Goal: Task Accomplishment & Management: Use online tool/utility

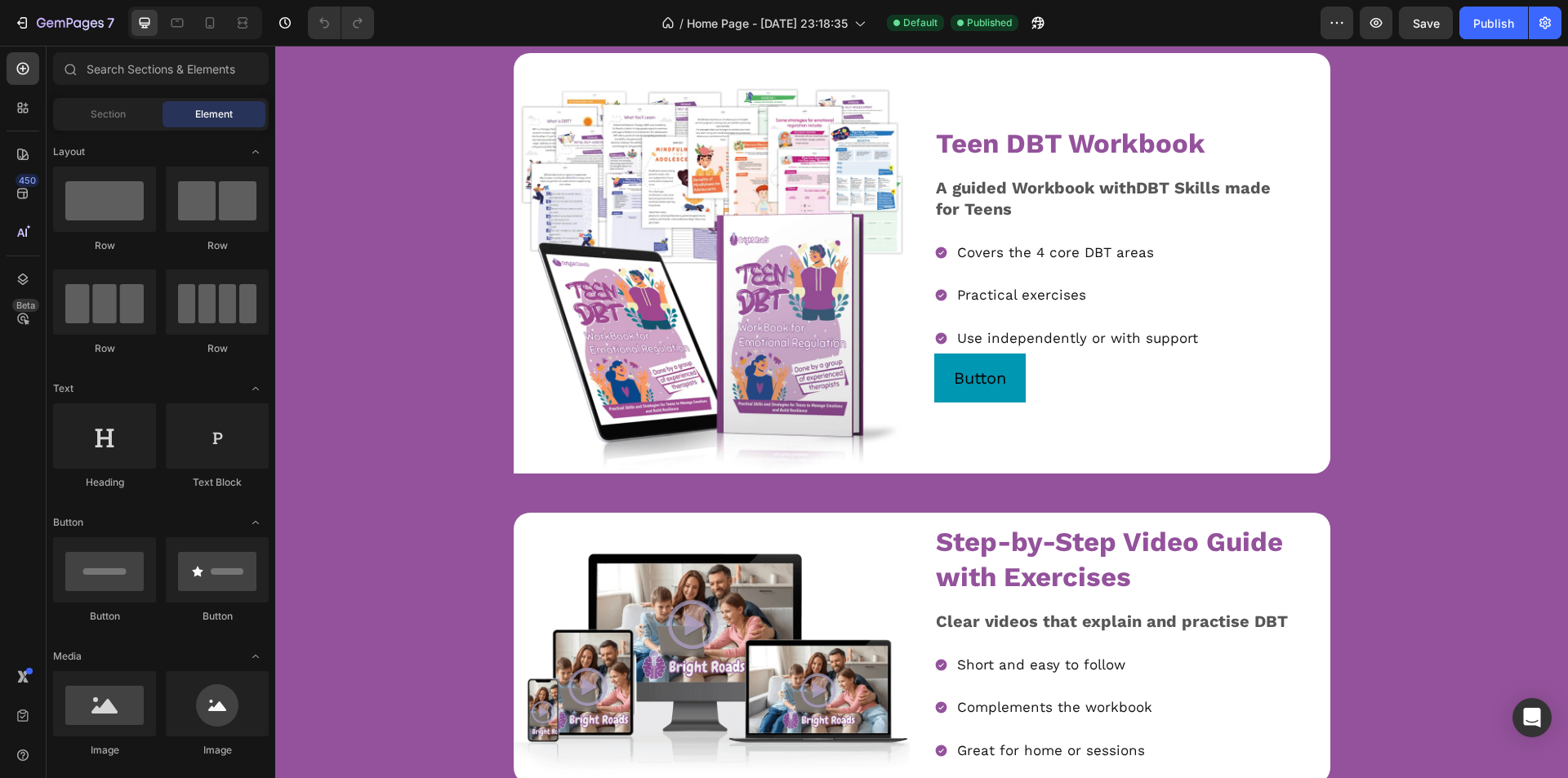
scroll to position [1878, 0]
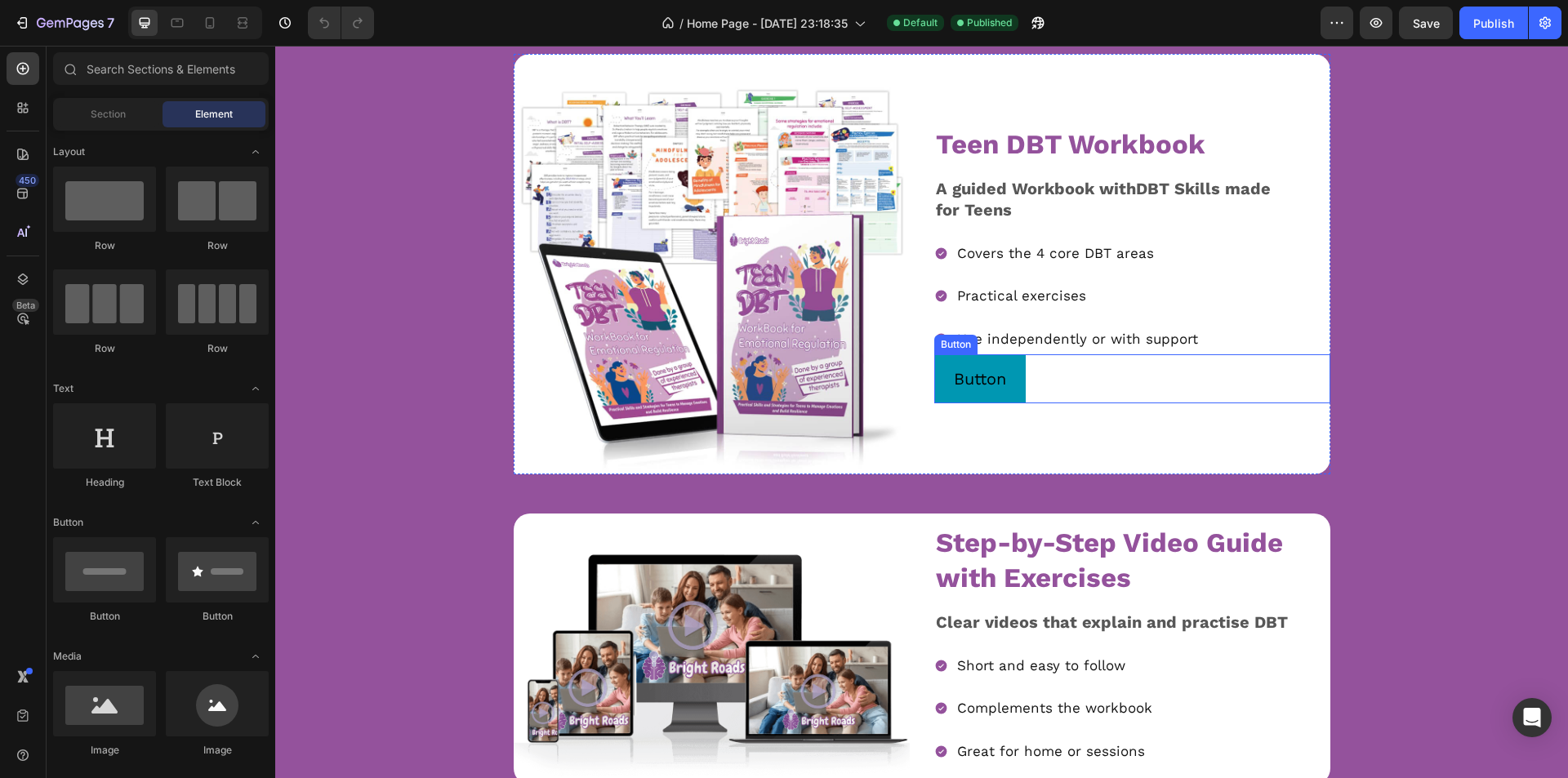
click at [937, 391] on link "Button" at bounding box center [980, 379] width 92 height 49
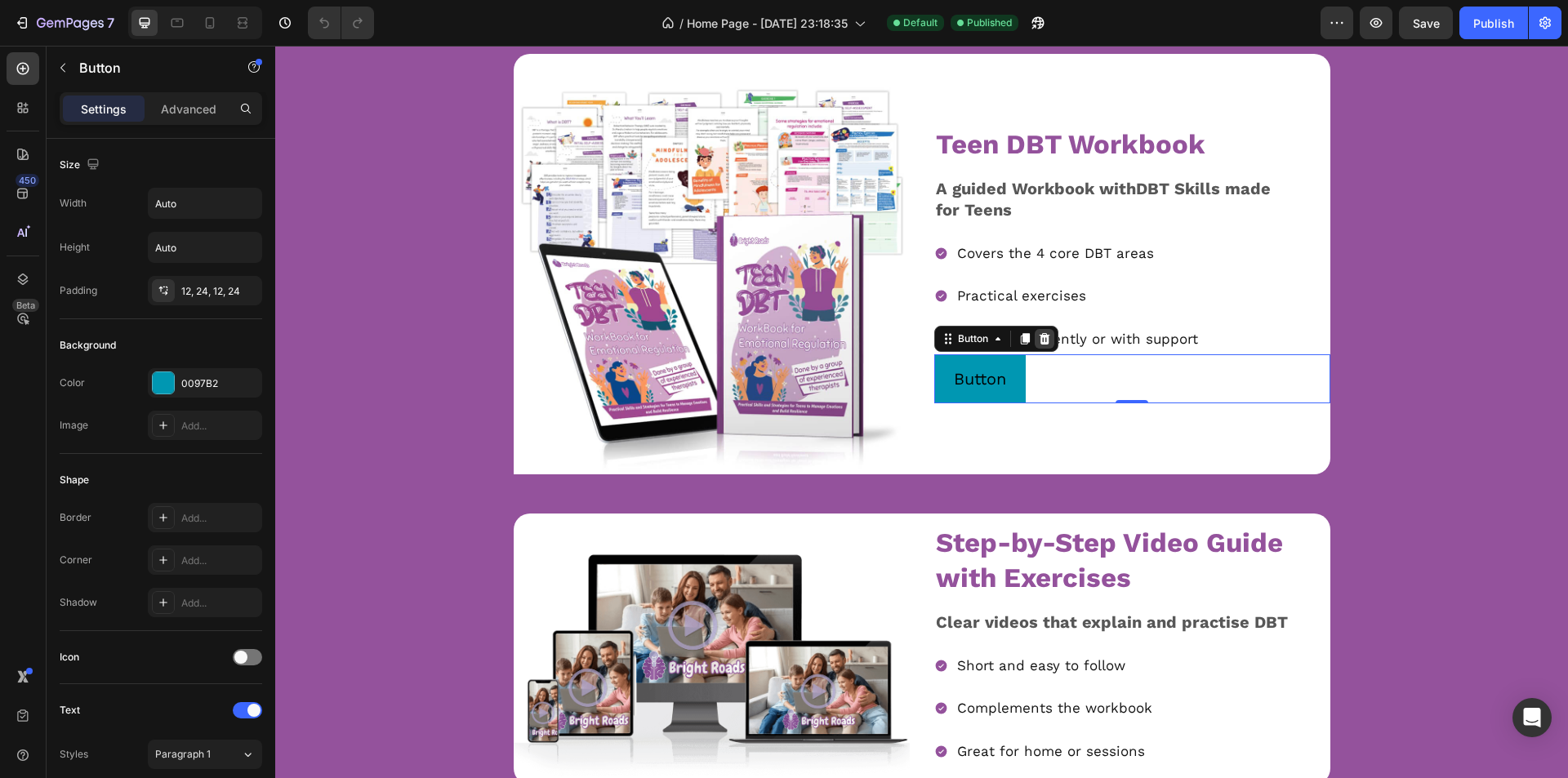
click at [1038, 338] on icon at bounding box center [1044, 339] width 13 height 13
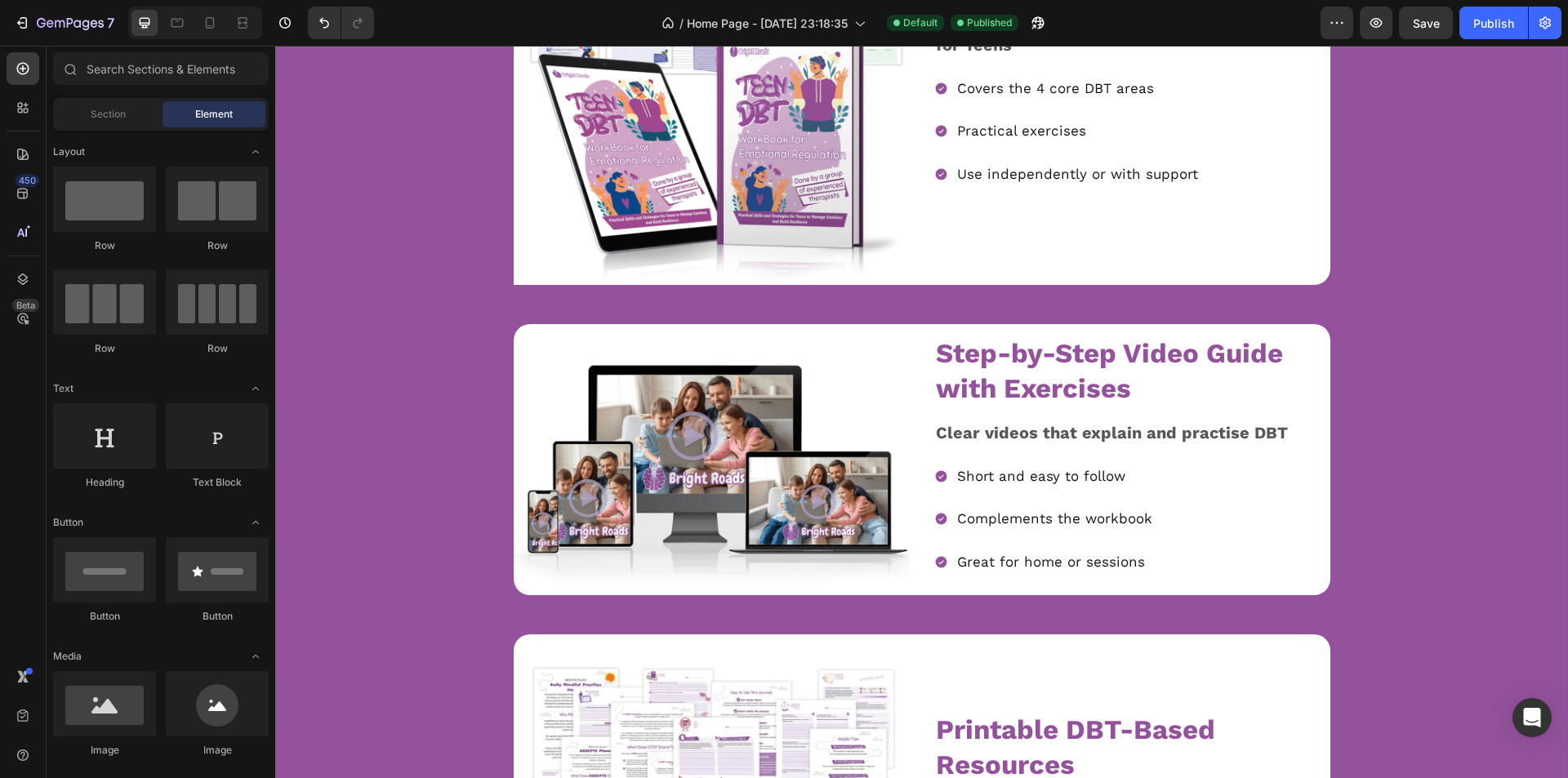
scroll to position [2041, 0]
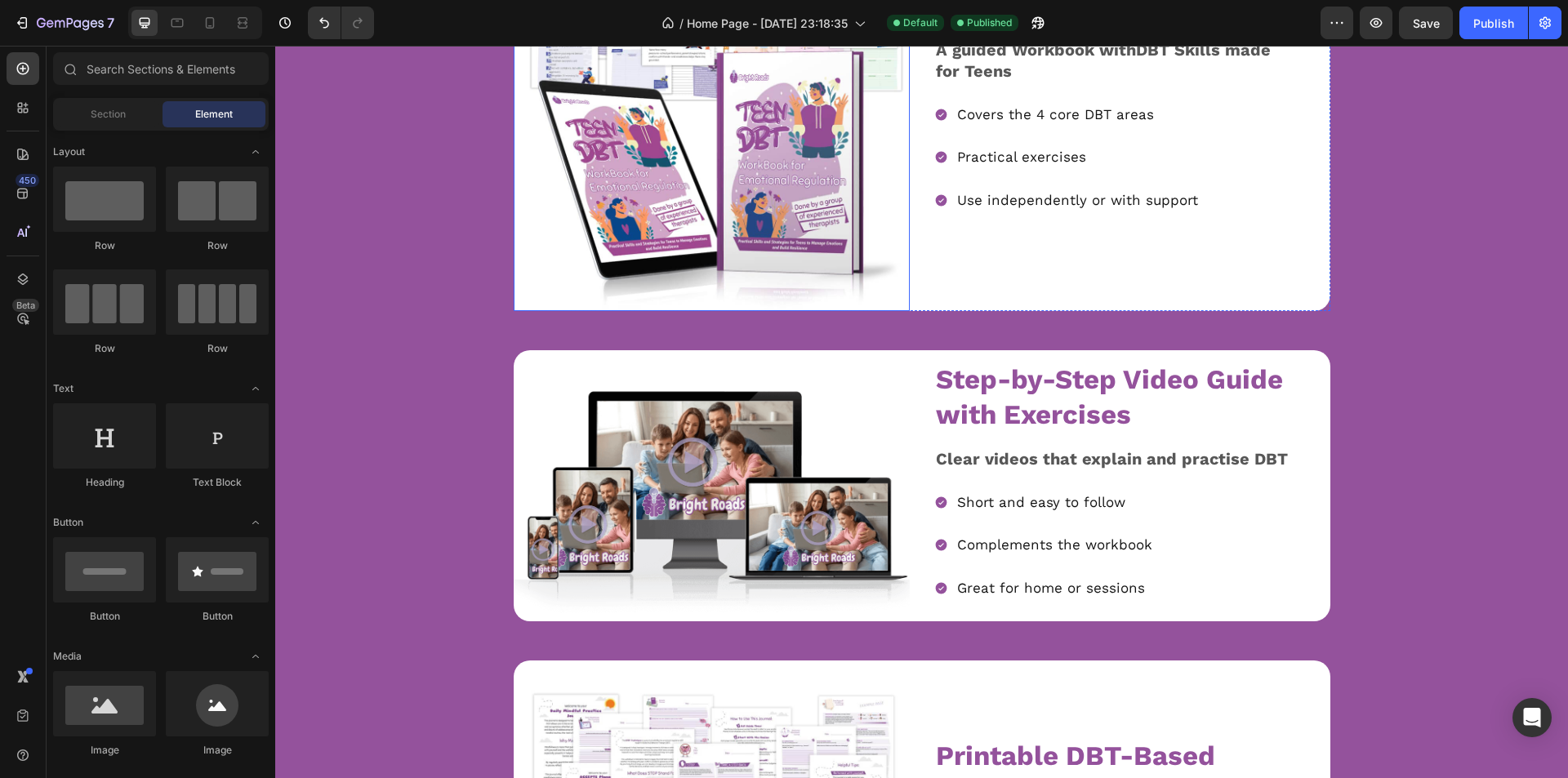
click at [535, 264] on img at bounding box center [712, 114] width 396 height 396
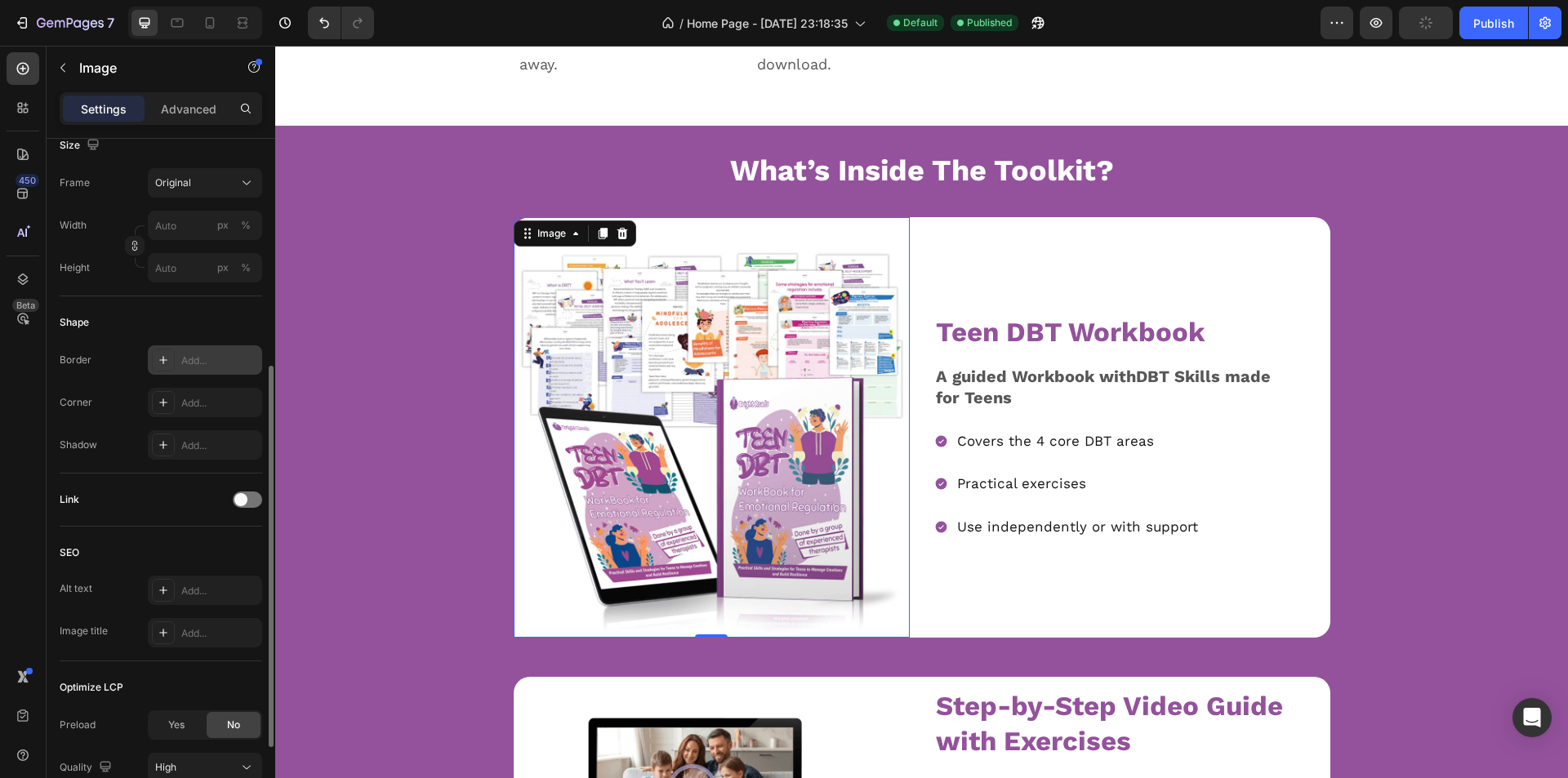
scroll to position [547, 0]
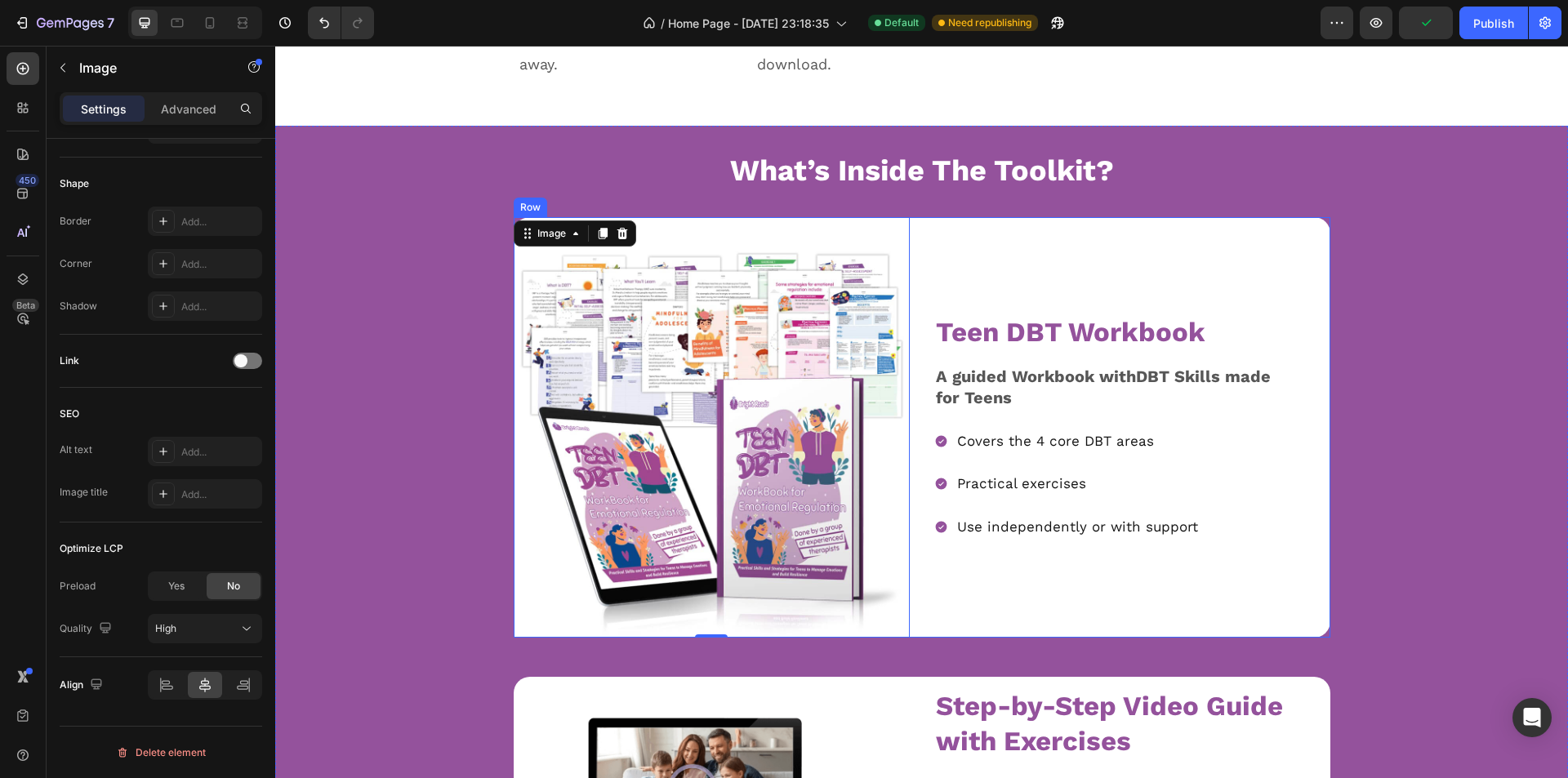
click at [1184, 252] on div "Teen DBT Workbook Text Block A guided Workbook with DBT Skills made for Teens T…" at bounding box center [1132, 428] width 396 height 421
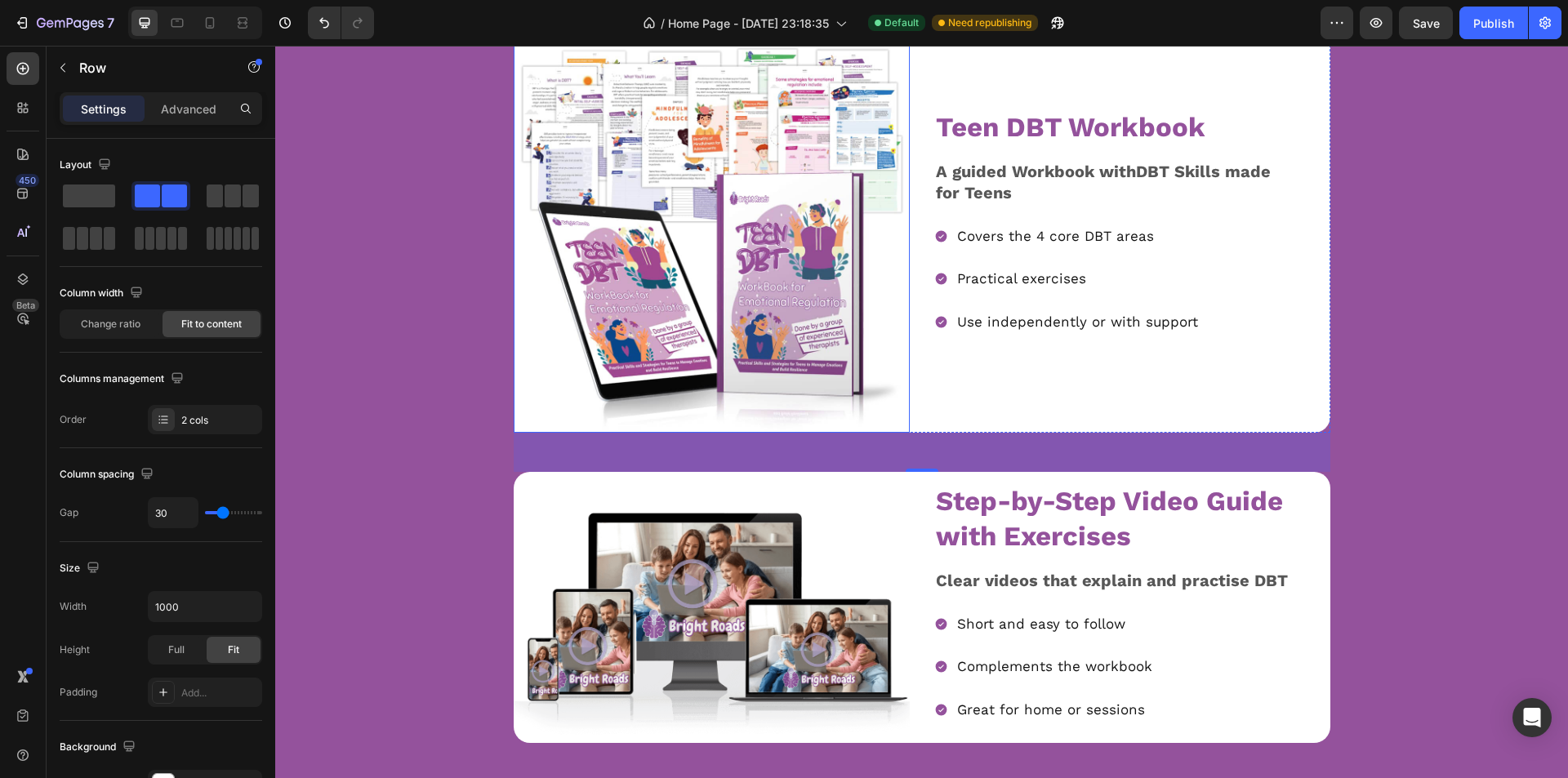
scroll to position [1878, 0]
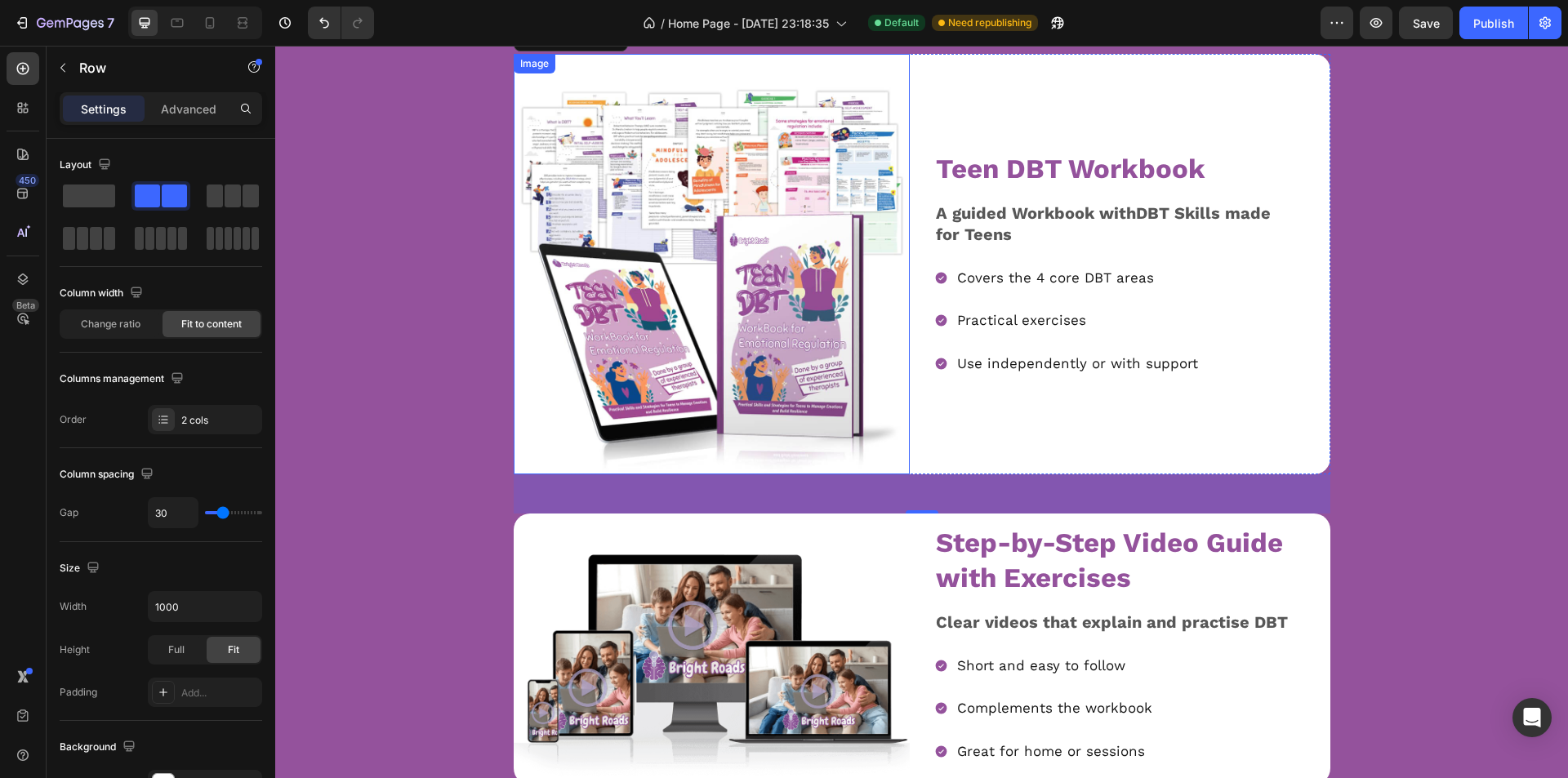
click at [592, 381] on img at bounding box center [712, 276] width 396 height 396
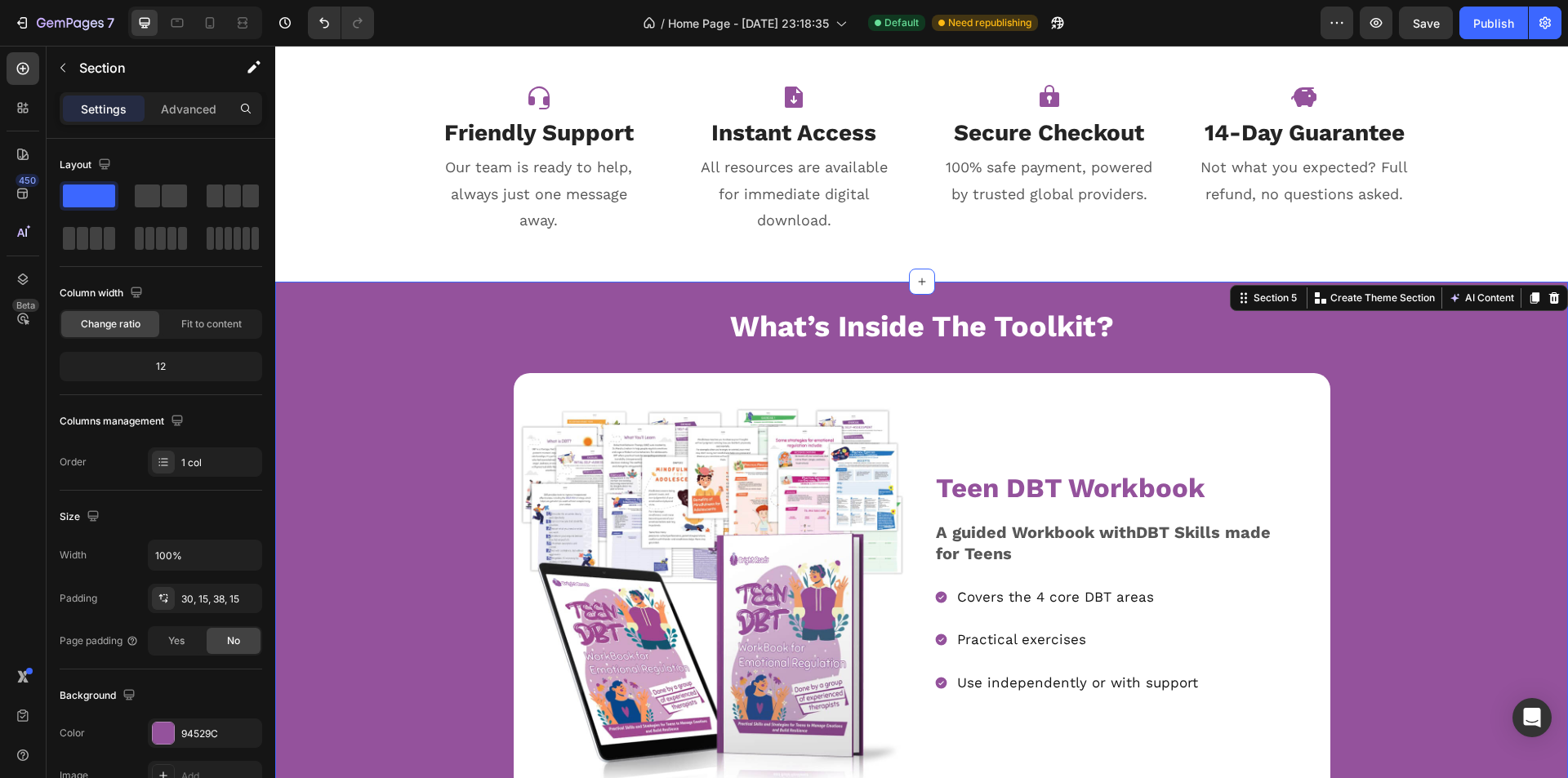
scroll to position [1552, 0]
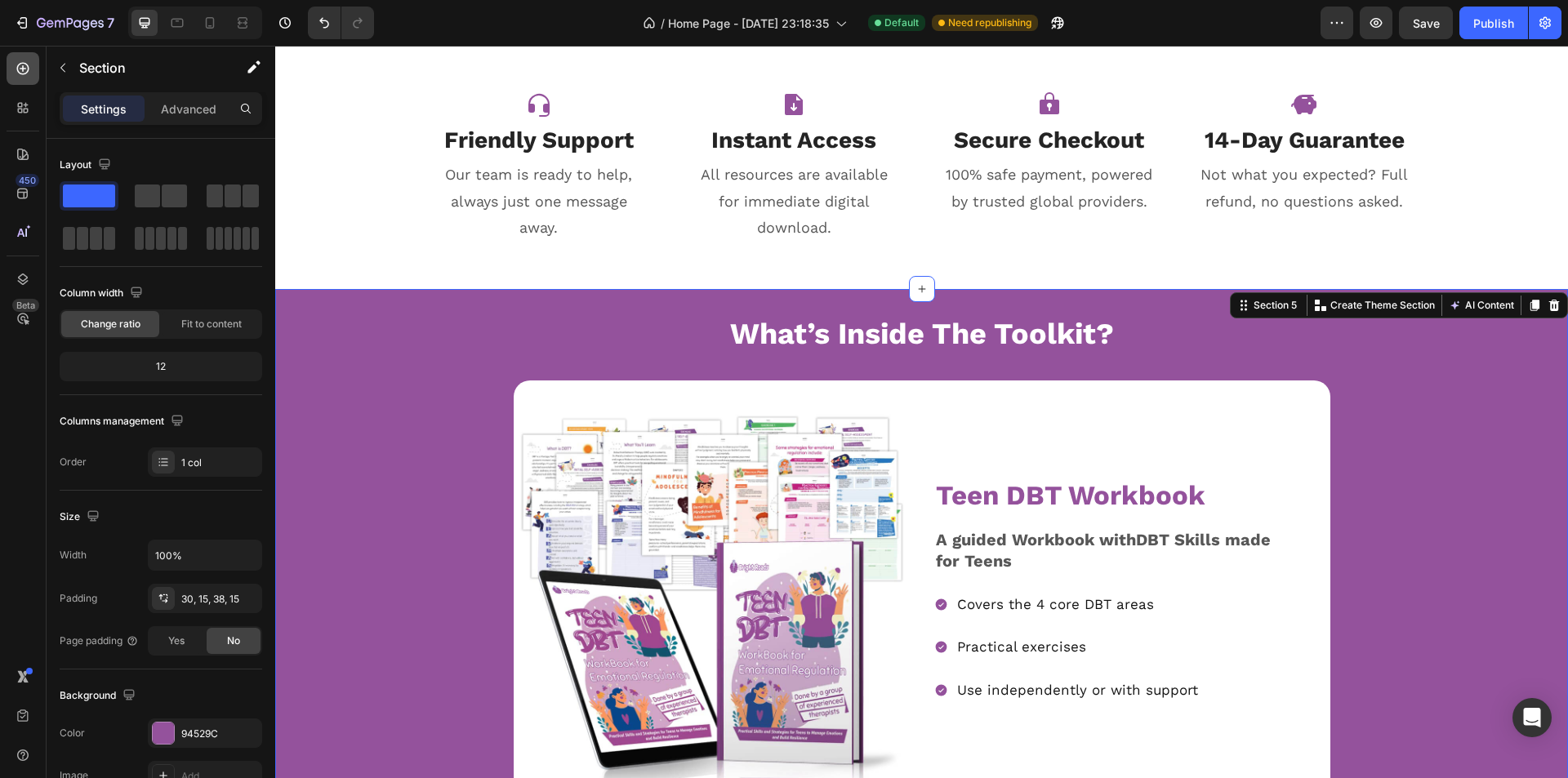
click at [16, 66] on icon at bounding box center [23, 69] width 17 height 17
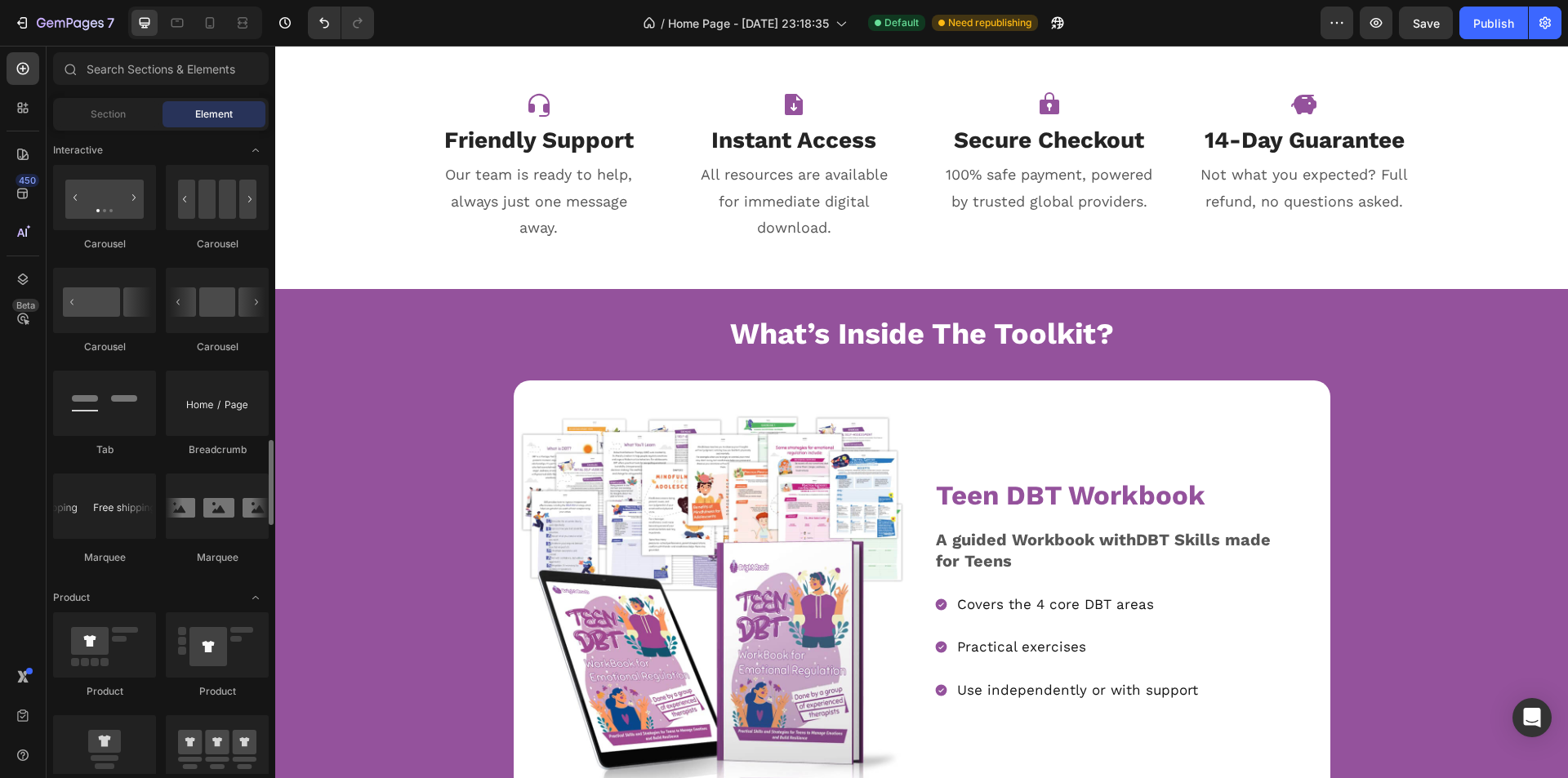
scroll to position [1796, 0]
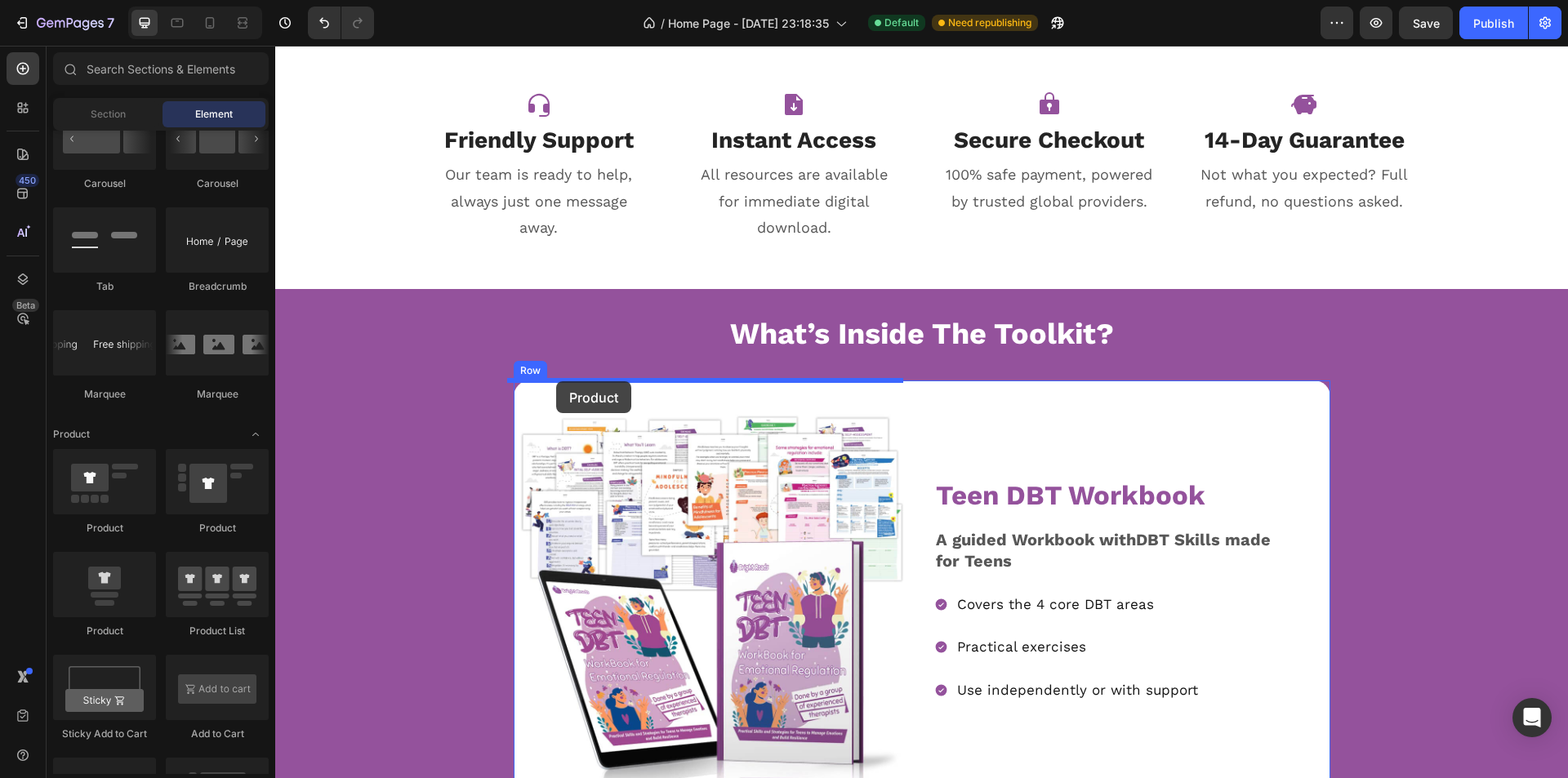
drag, startPoint x: 379, startPoint y: 545, endPoint x: 556, endPoint y: 381, distance: 241.3
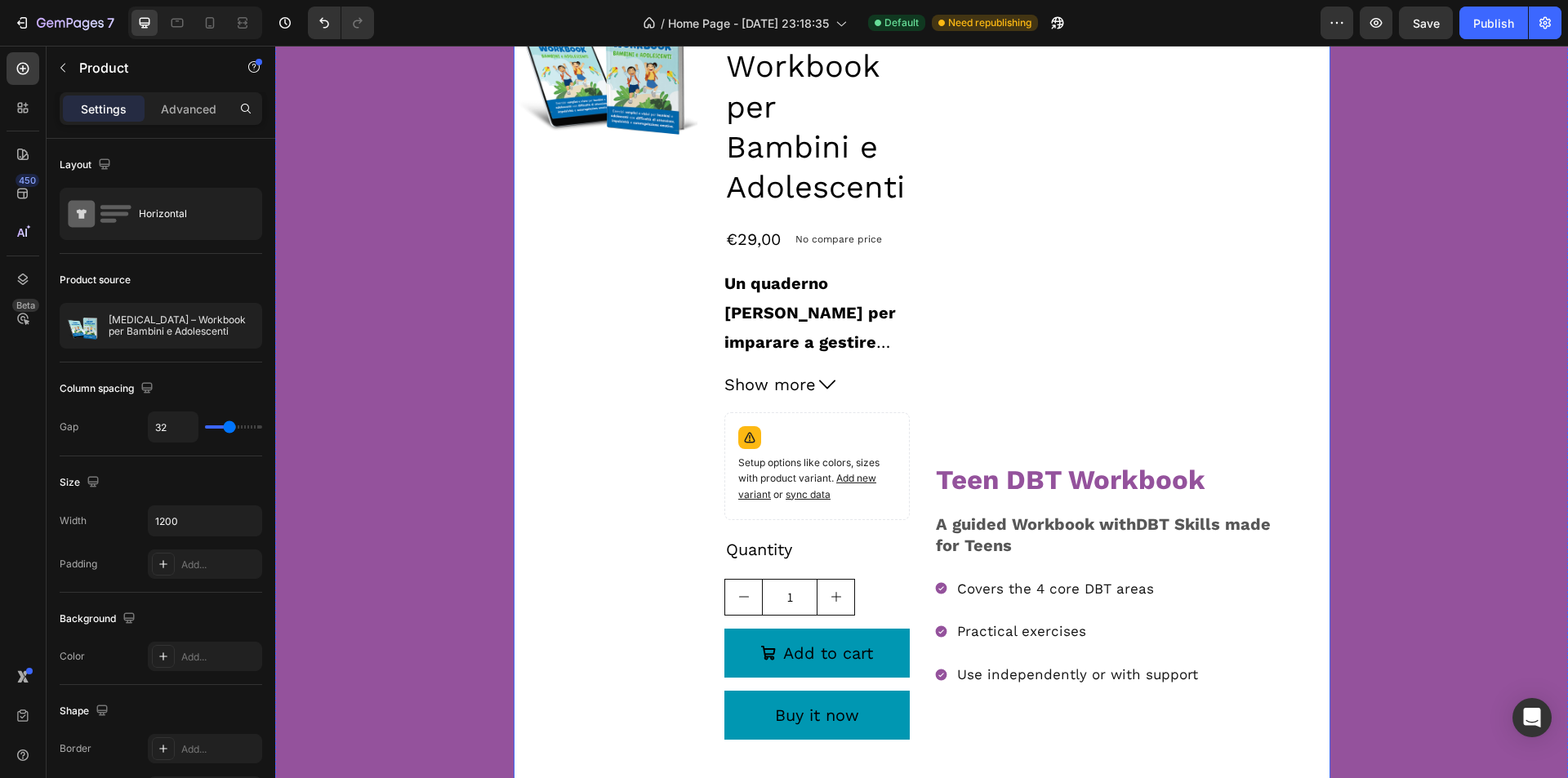
scroll to position [1714, 0]
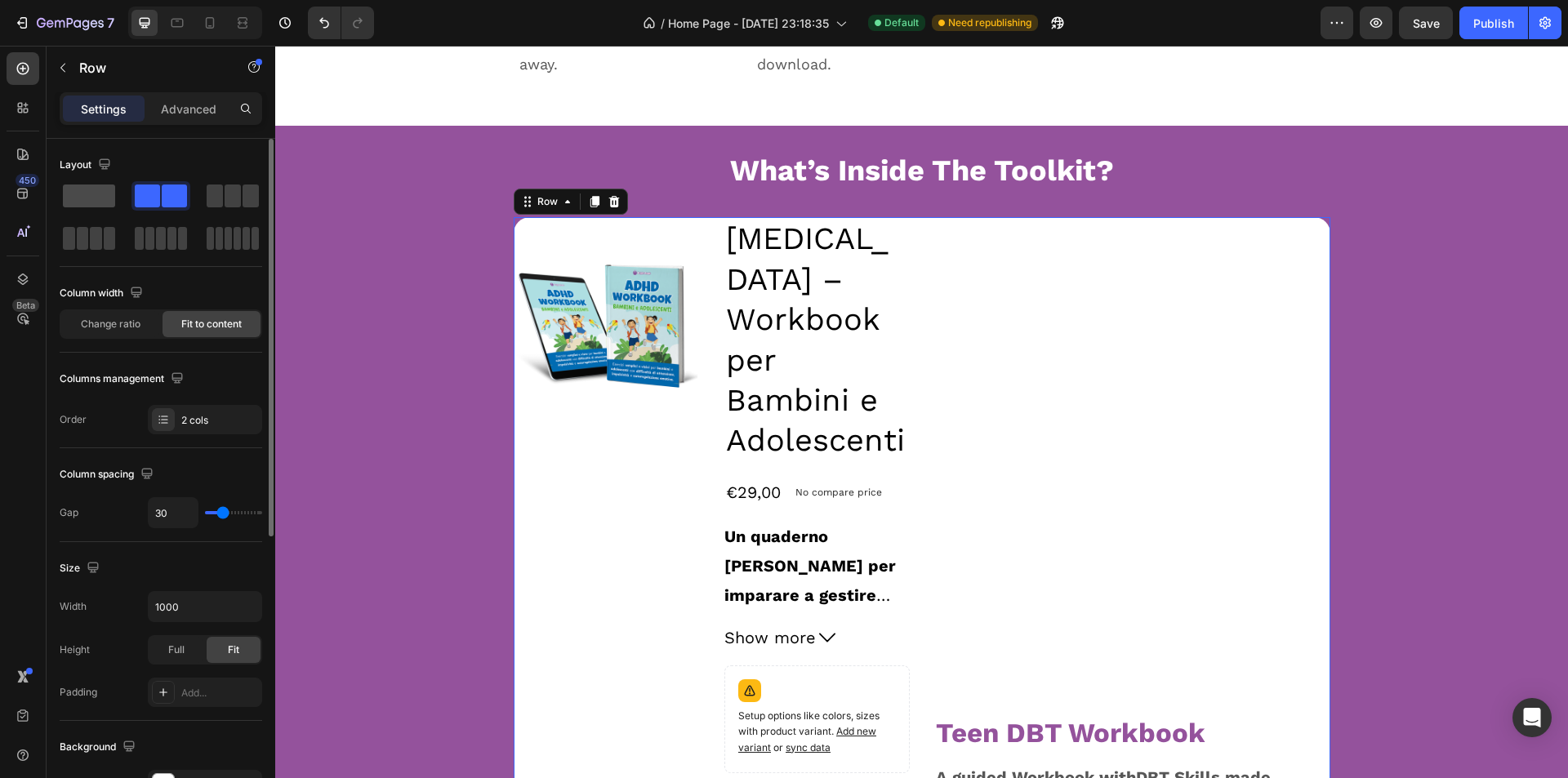
click at [84, 187] on span at bounding box center [88, 196] width 52 height 23
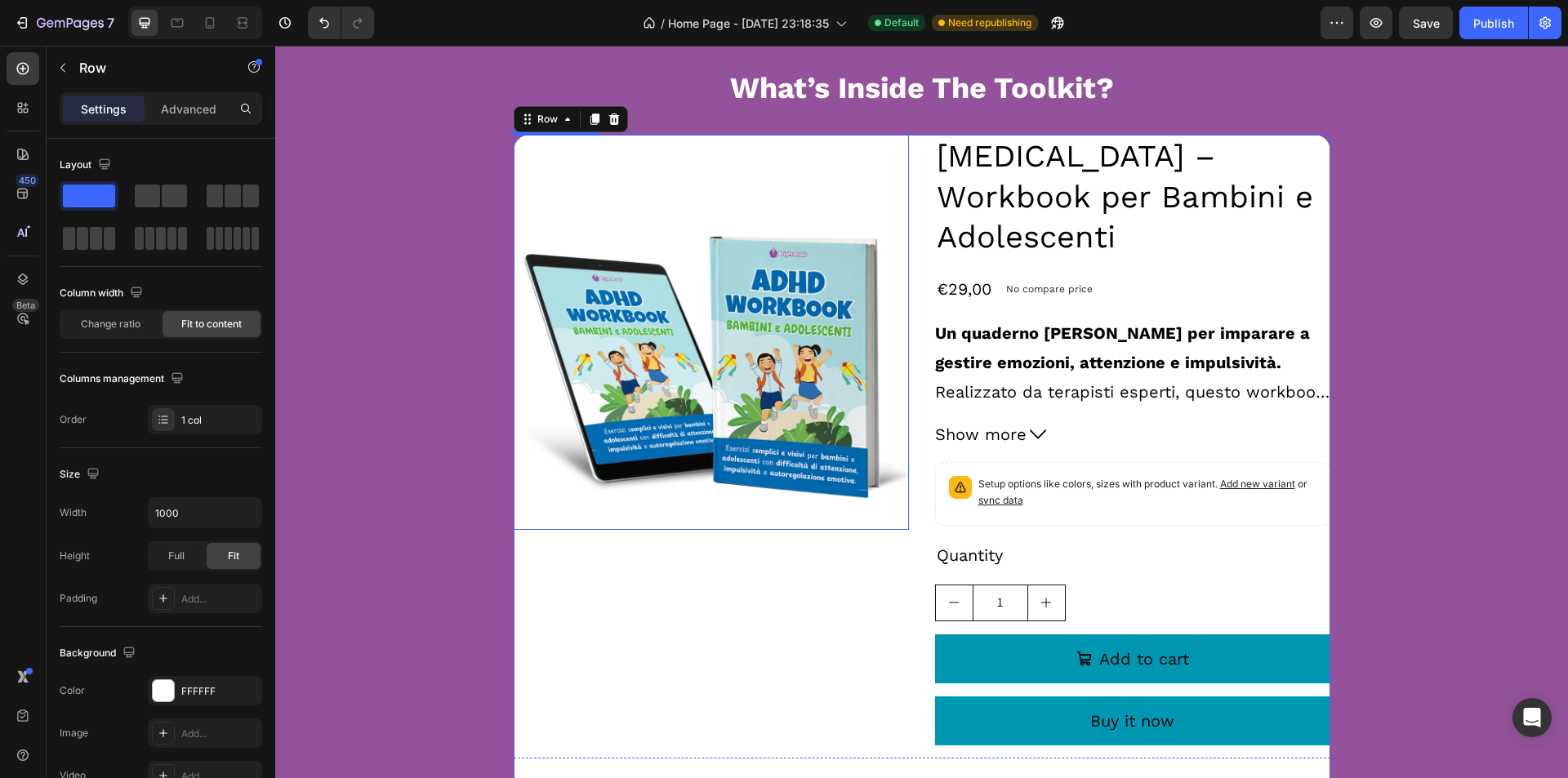
scroll to position [1796, 0]
click at [737, 476] on img at bounding box center [711, 333] width 395 height 395
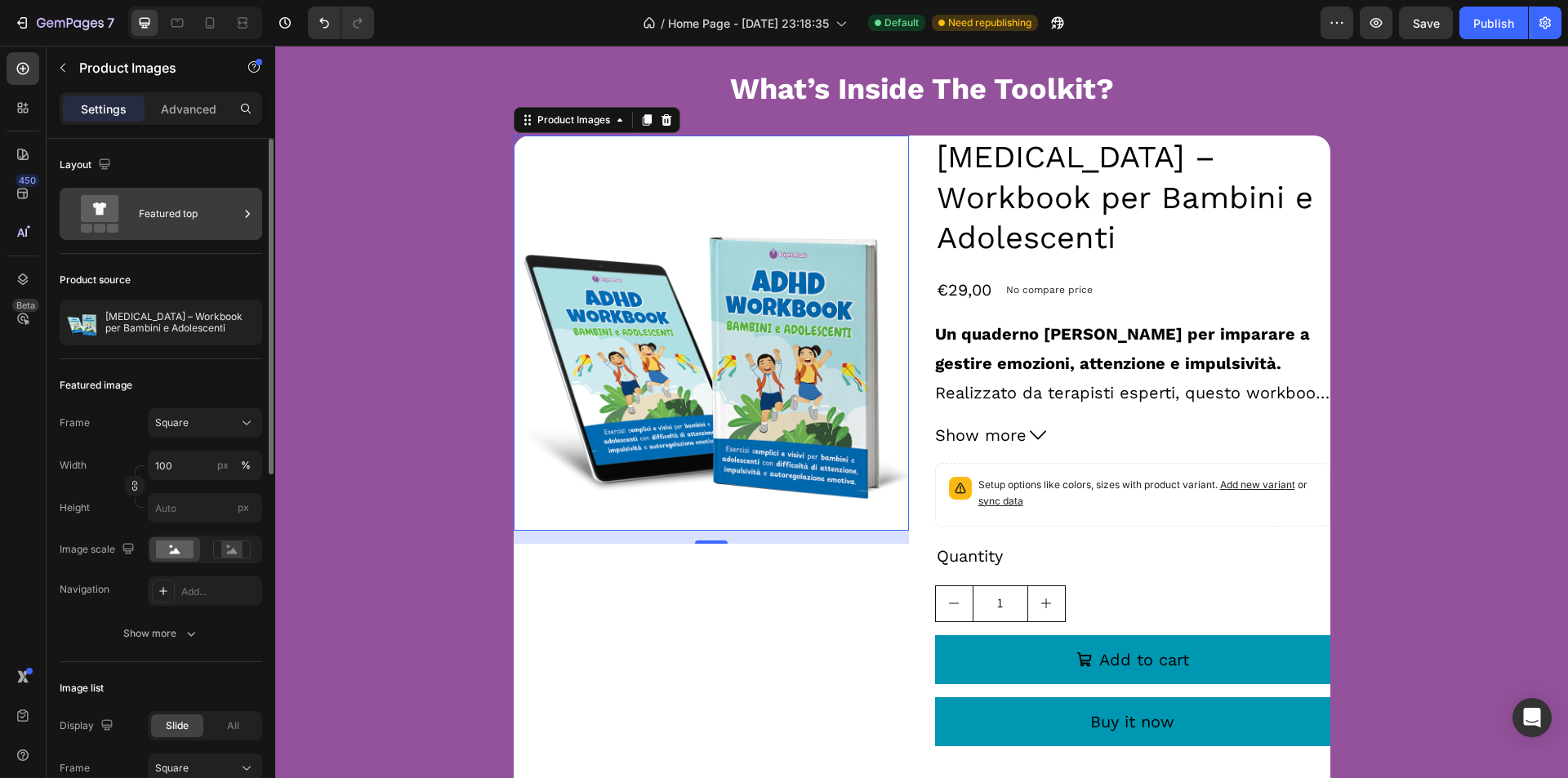
click at [165, 222] on div "Featured top" at bounding box center [188, 214] width 99 height 38
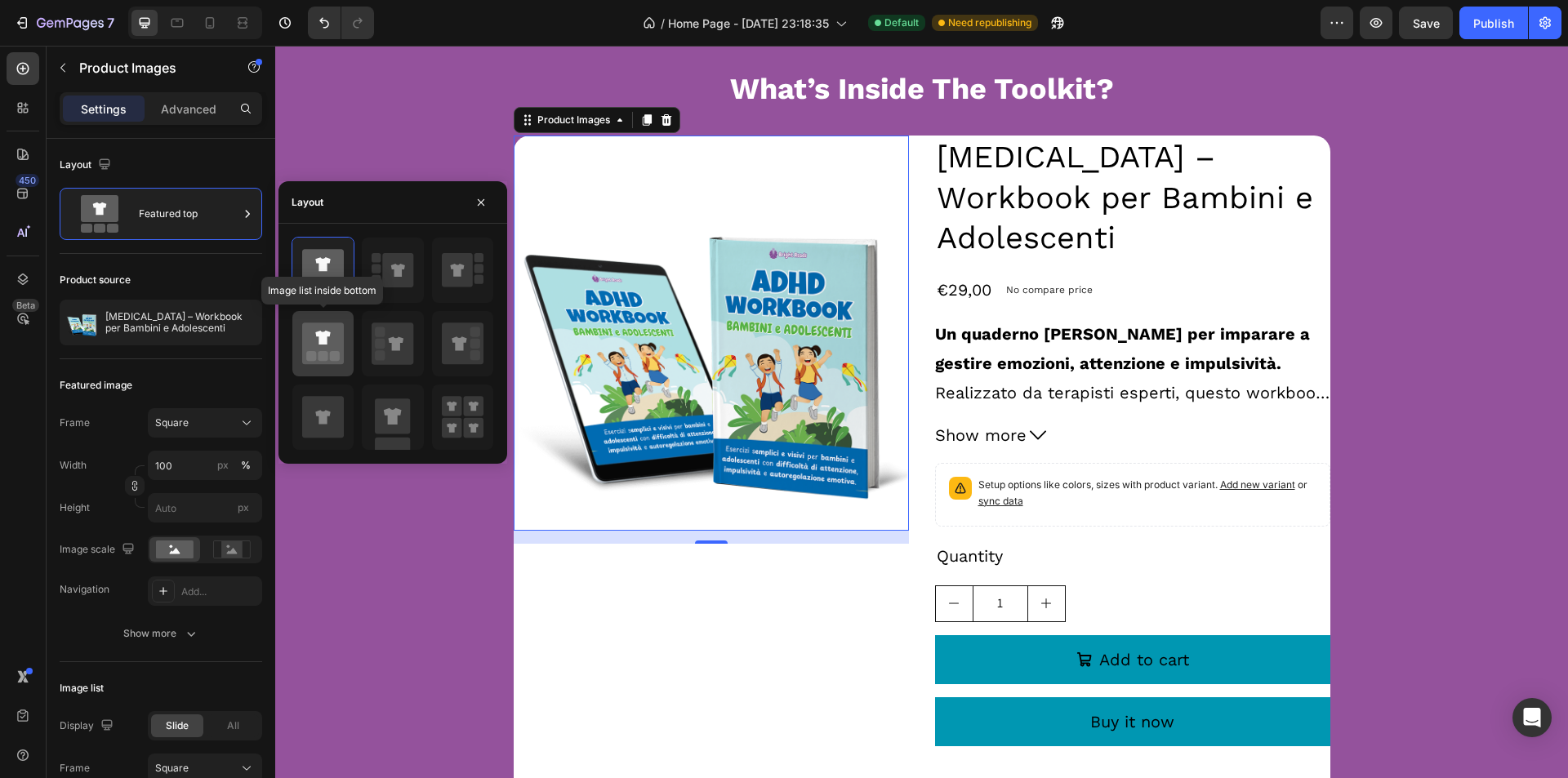
click at [311, 346] on icon at bounding box center [322, 342] width 41 height 41
click at [319, 278] on icon at bounding box center [322, 264] width 41 height 30
click at [642, 620] on div "Product Images 16" at bounding box center [711, 447] width 395 height 623
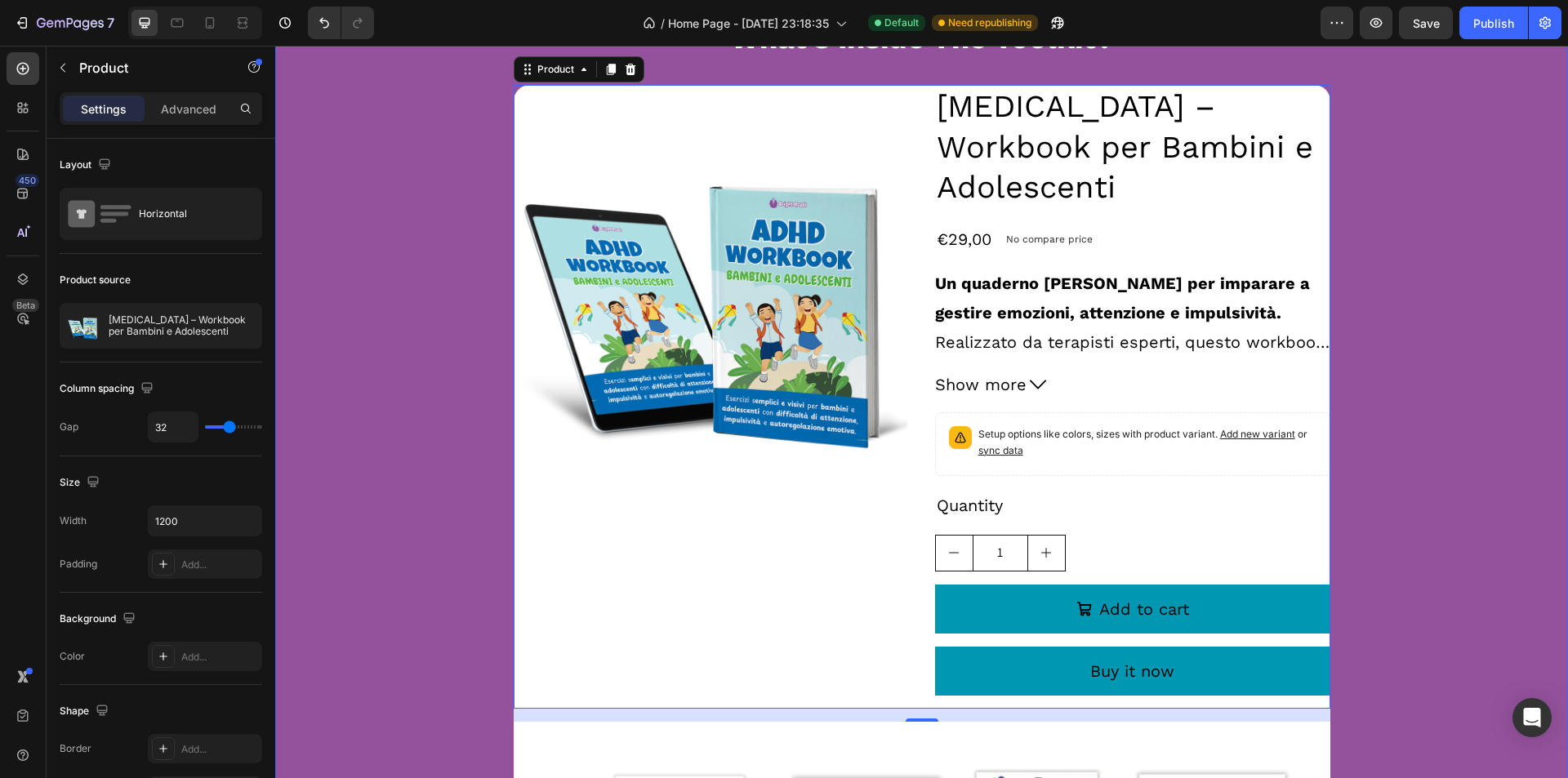
scroll to position [1714, 0]
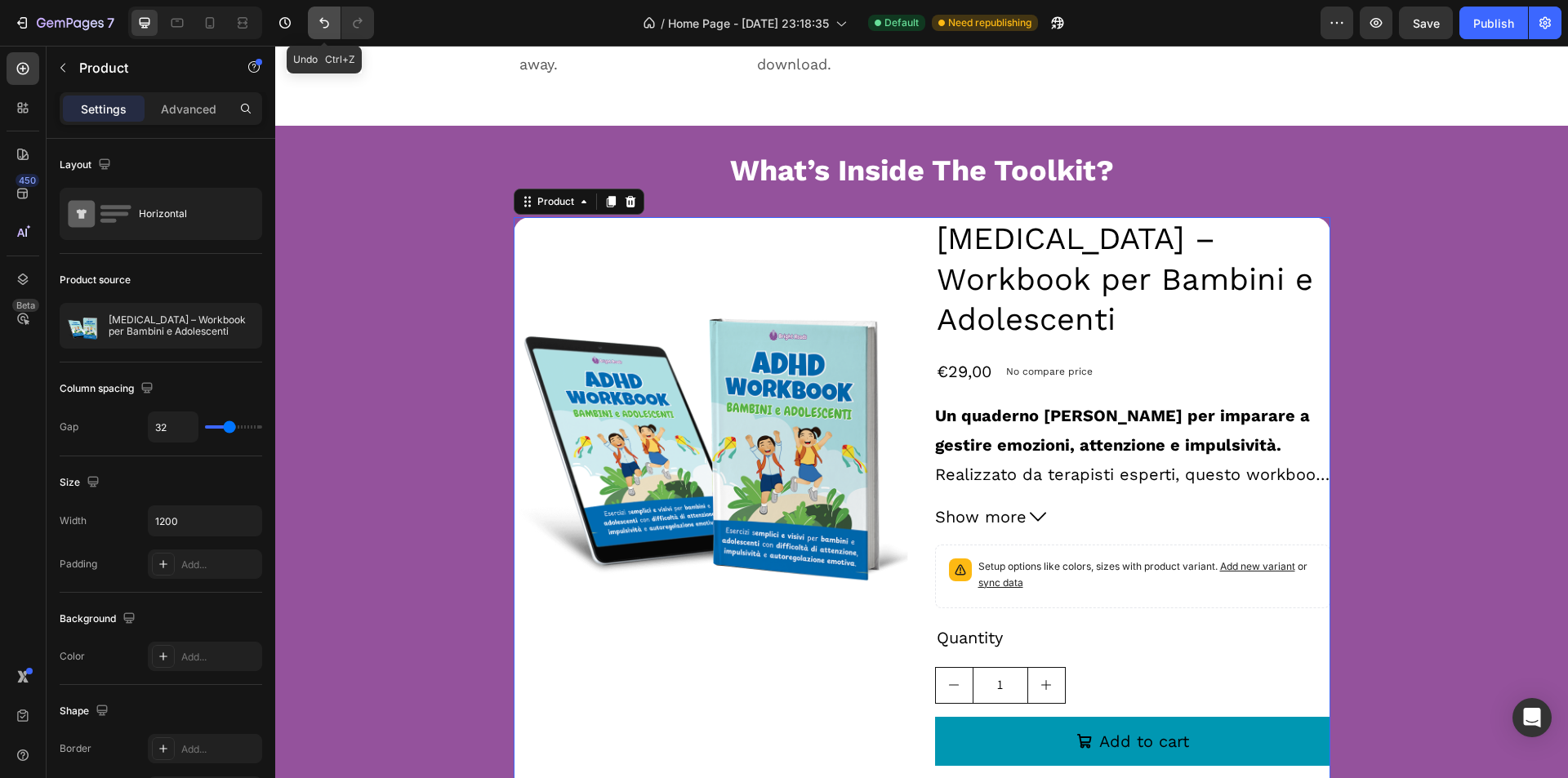
click at [322, 26] on icon "Undo/Redo" at bounding box center [324, 23] width 17 height 17
click at [325, 28] on icon "Undo/Redo" at bounding box center [324, 23] width 17 height 17
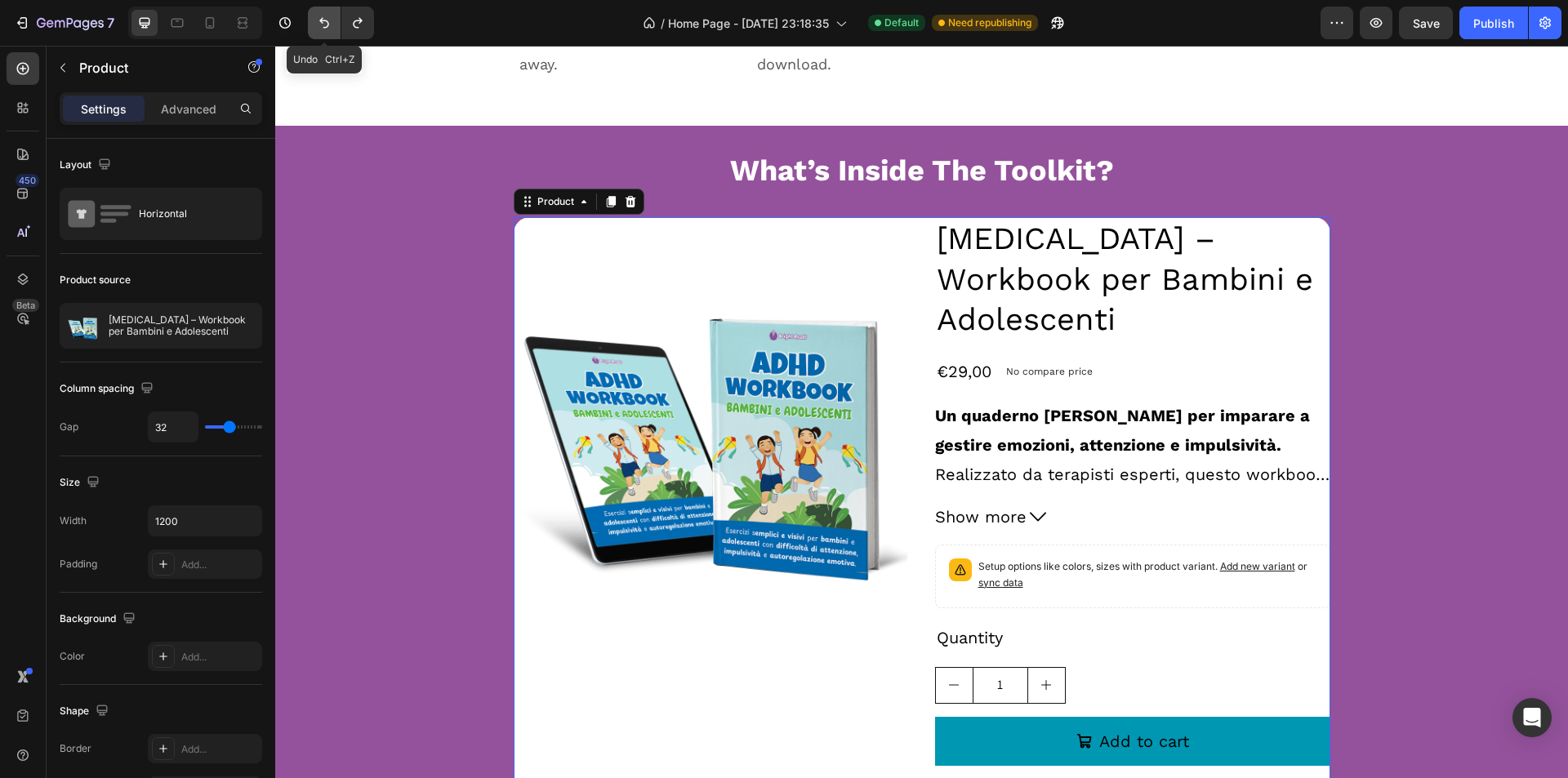
click at [325, 28] on icon "Undo/Redo" at bounding box center [324, 23] width 17 height 17
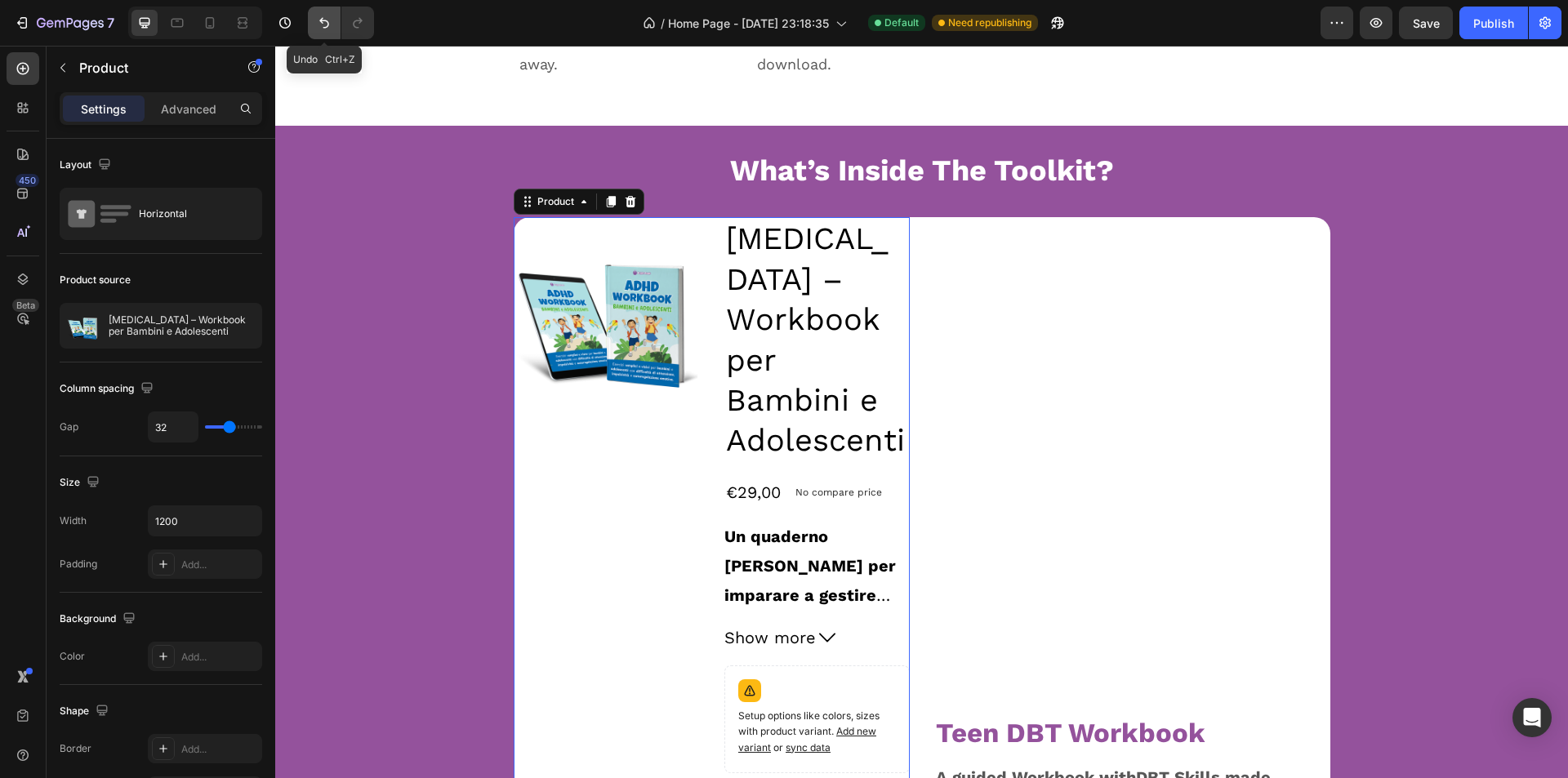
click at [322, 24] on icon "Undo/Redo" at bounding box center [324, 23] width 17 height 17
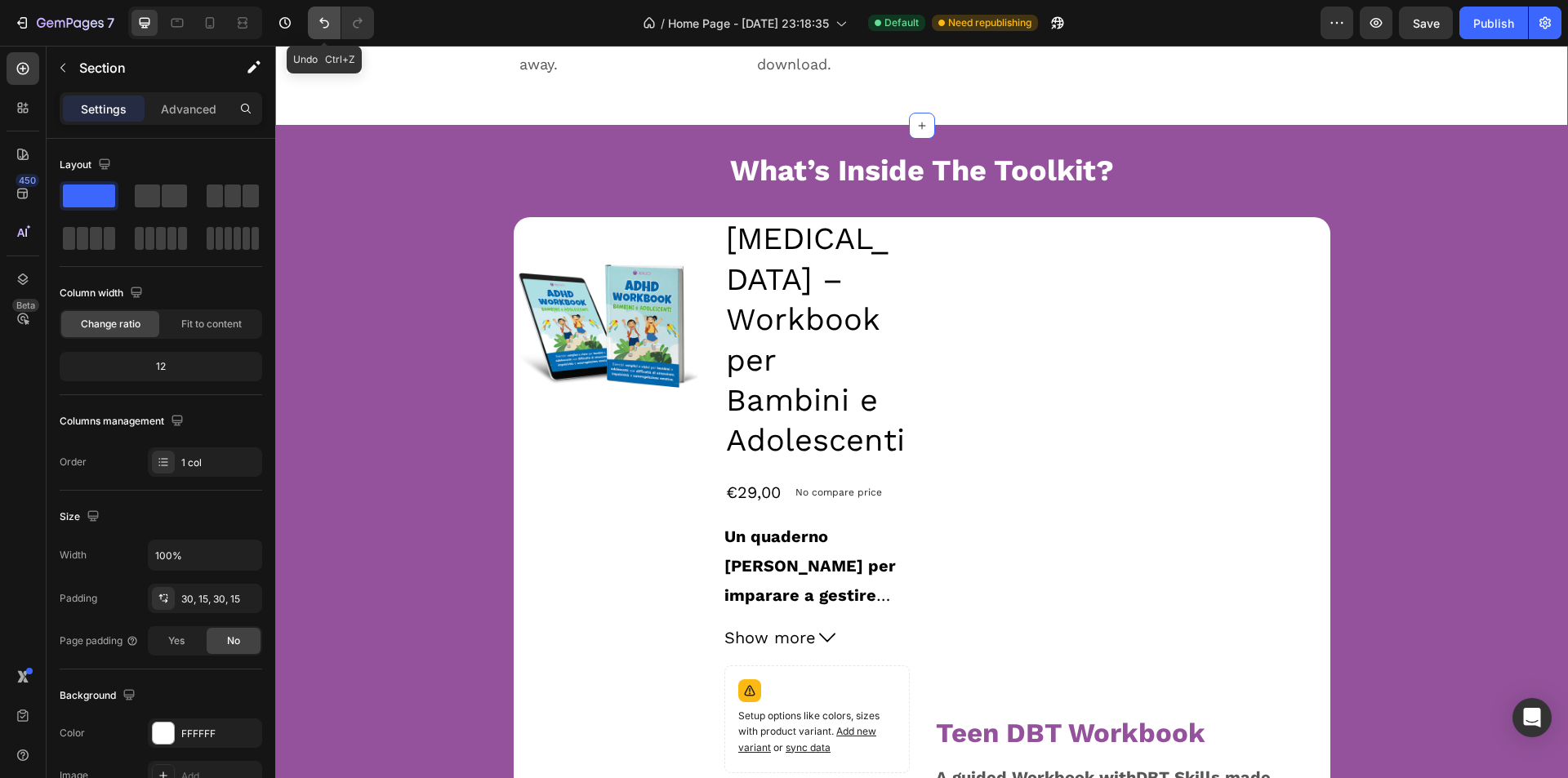
click at [322, 32] on button "Undo/Redo" at bounding box center [324, 22] width 33 height 33
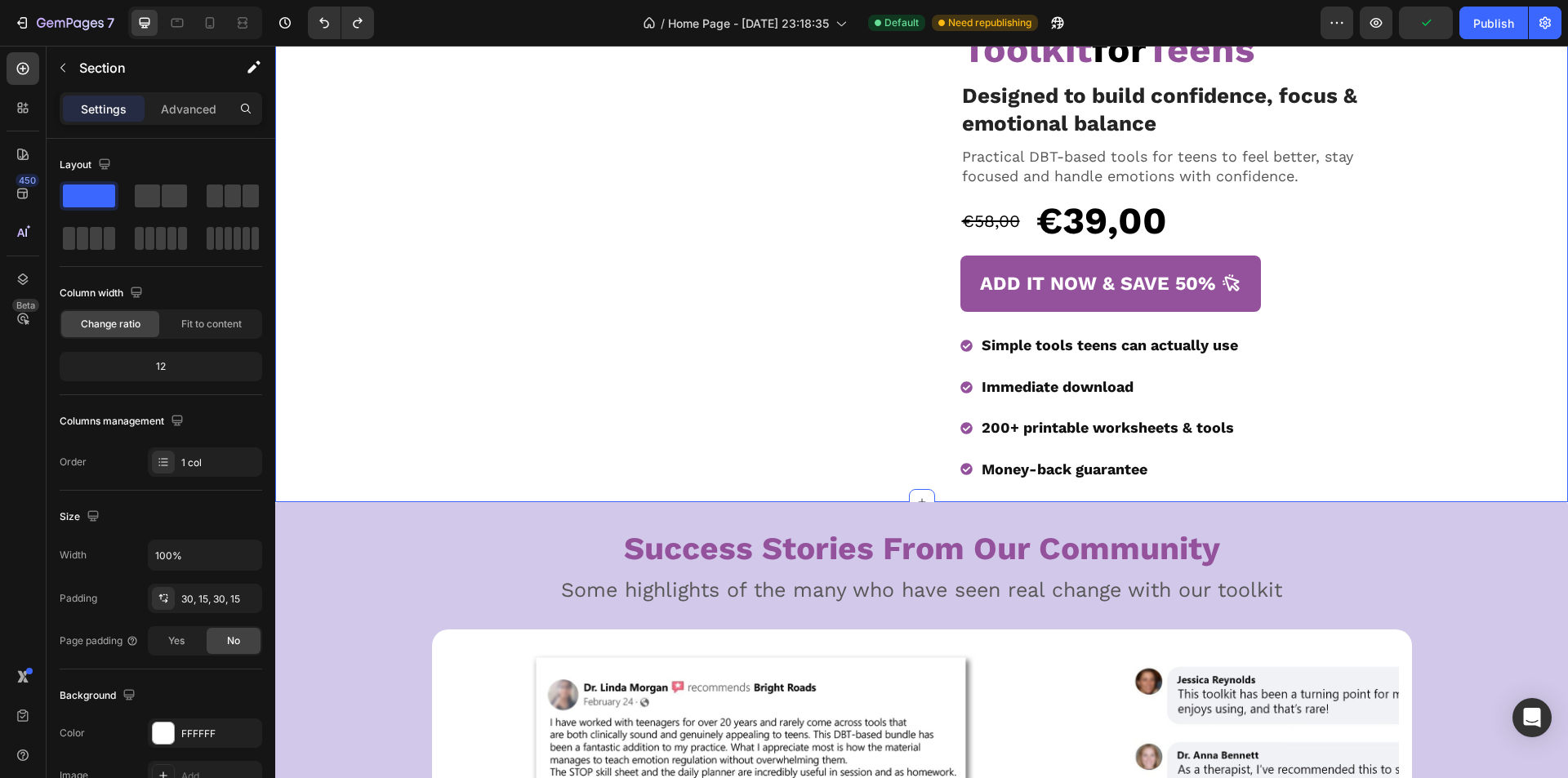
scroll to position [82, 0]
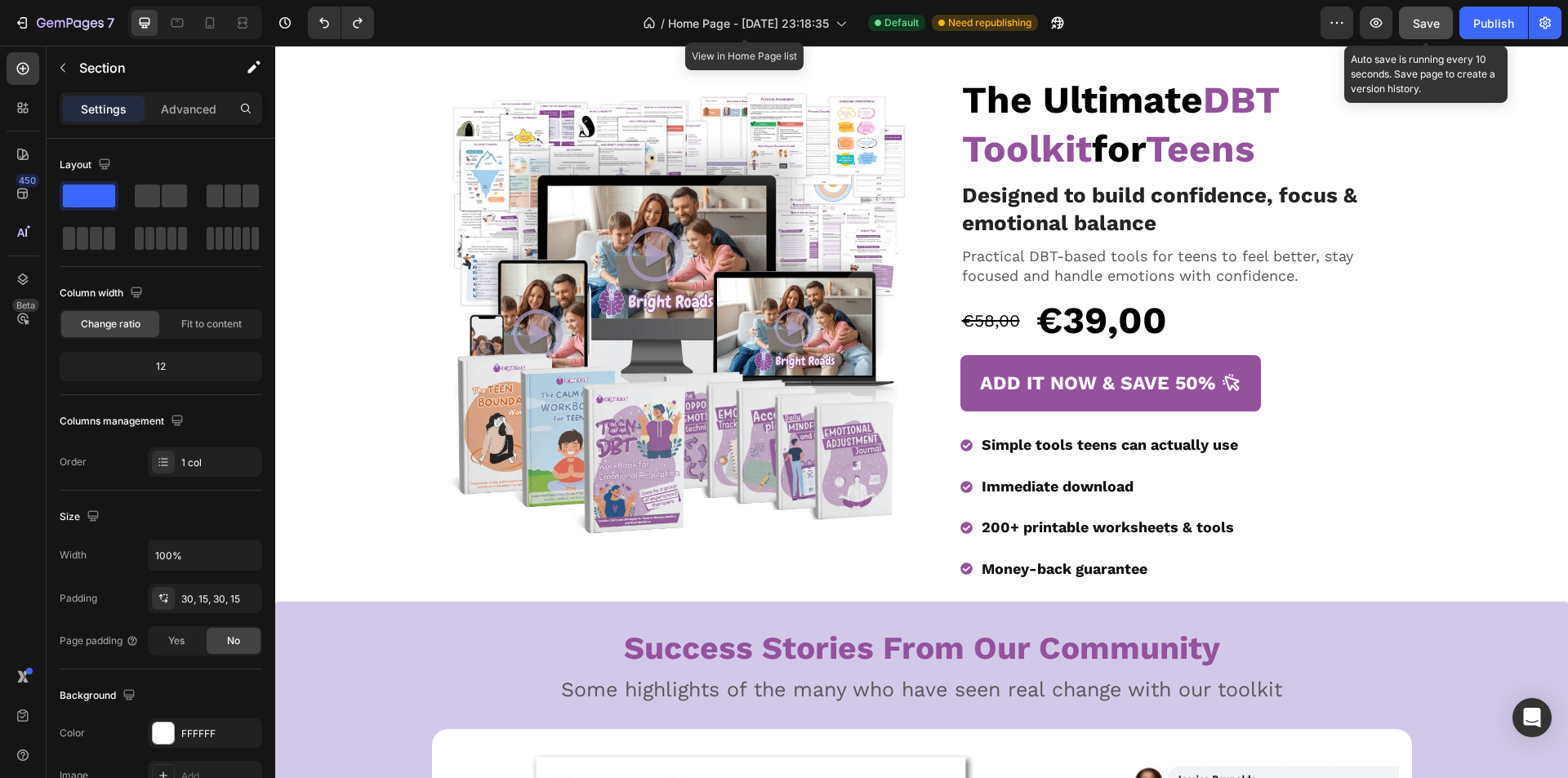
click at [1418, 28] on span "Save" at bounding box center [1426, 24] width 27 height 14
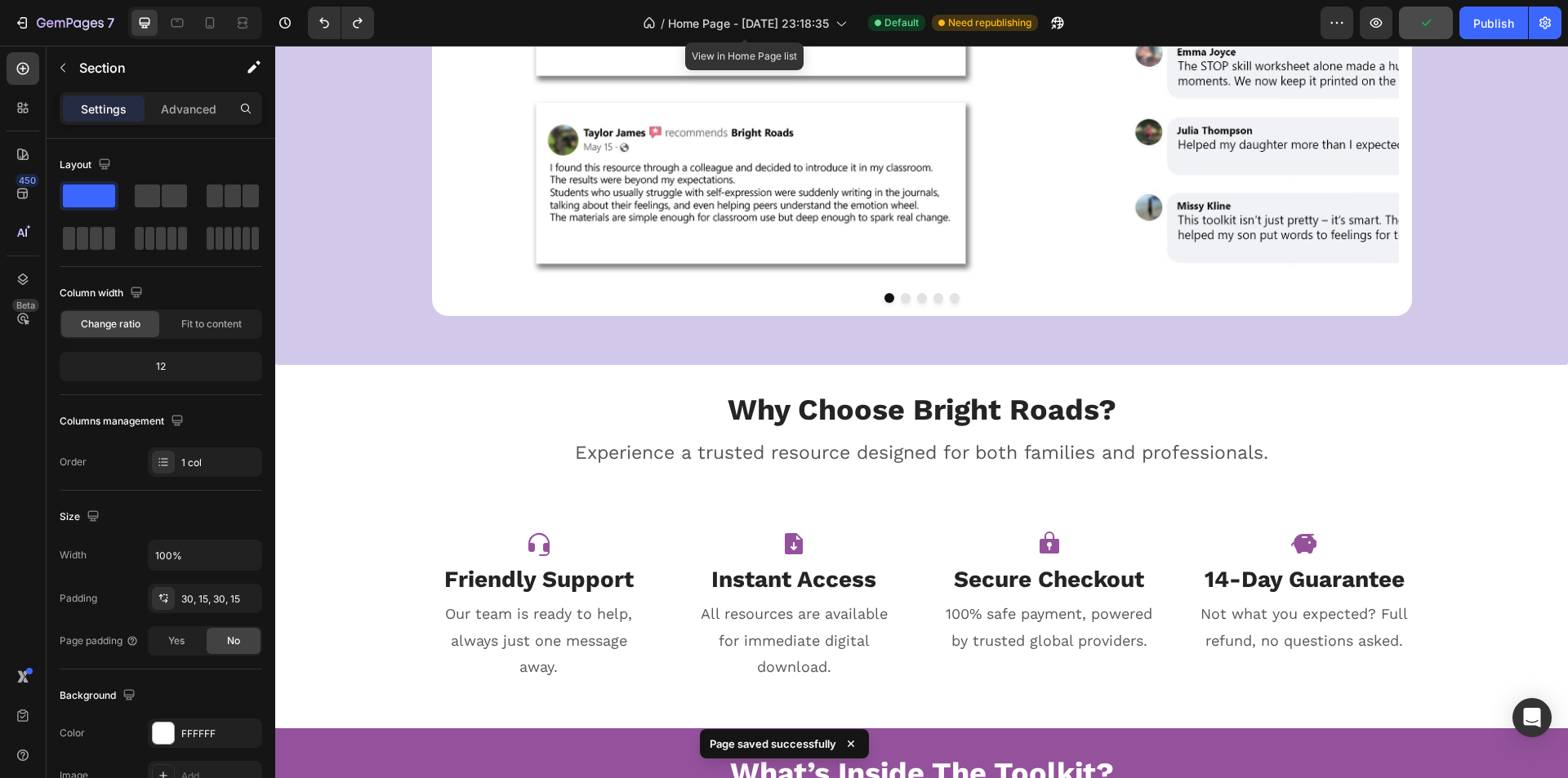
scroll to position [1306, 0]
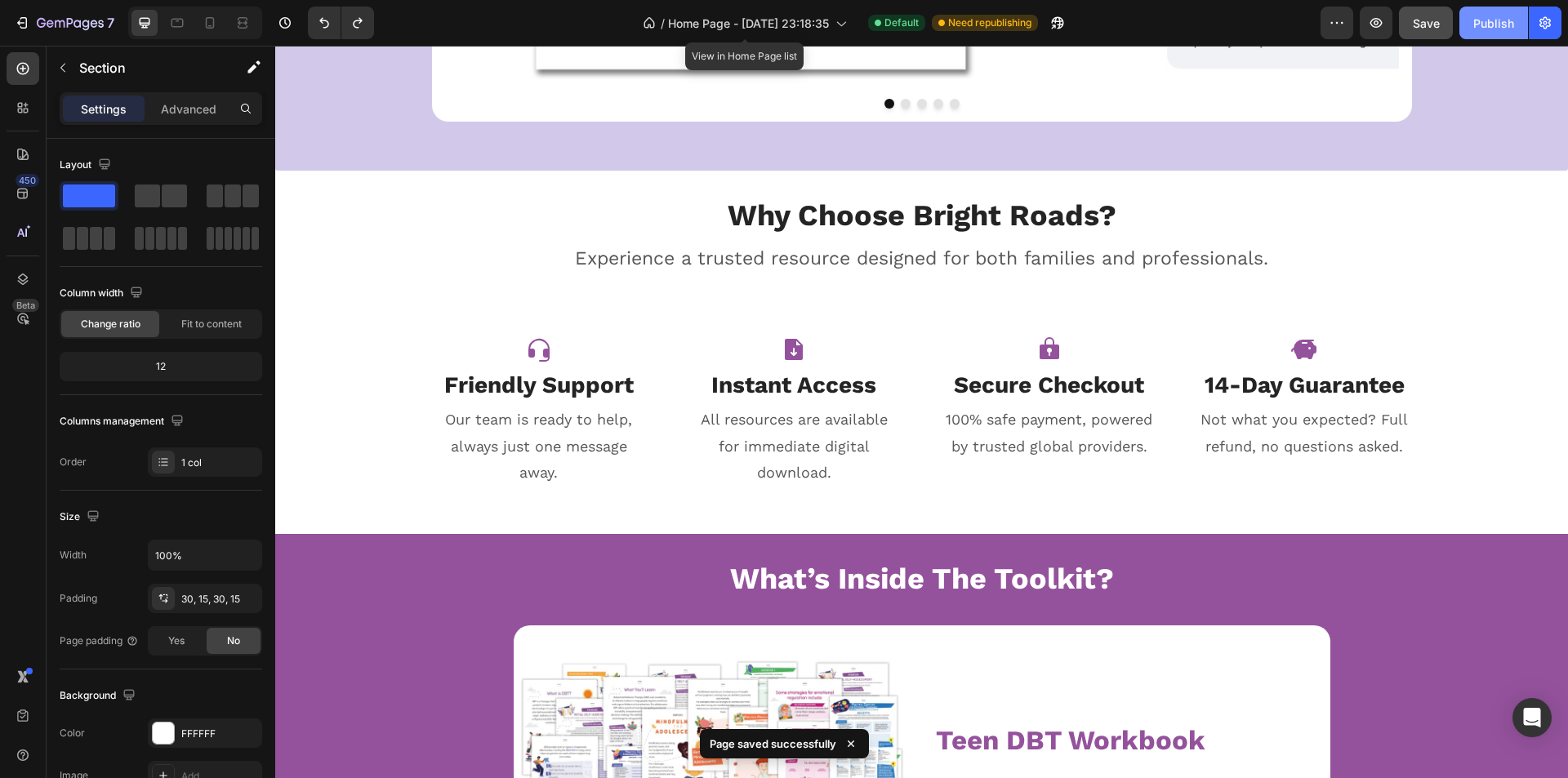
click at [1492, 26] on div "Publish" at bounding box center [1494, 23] width 40 height 17
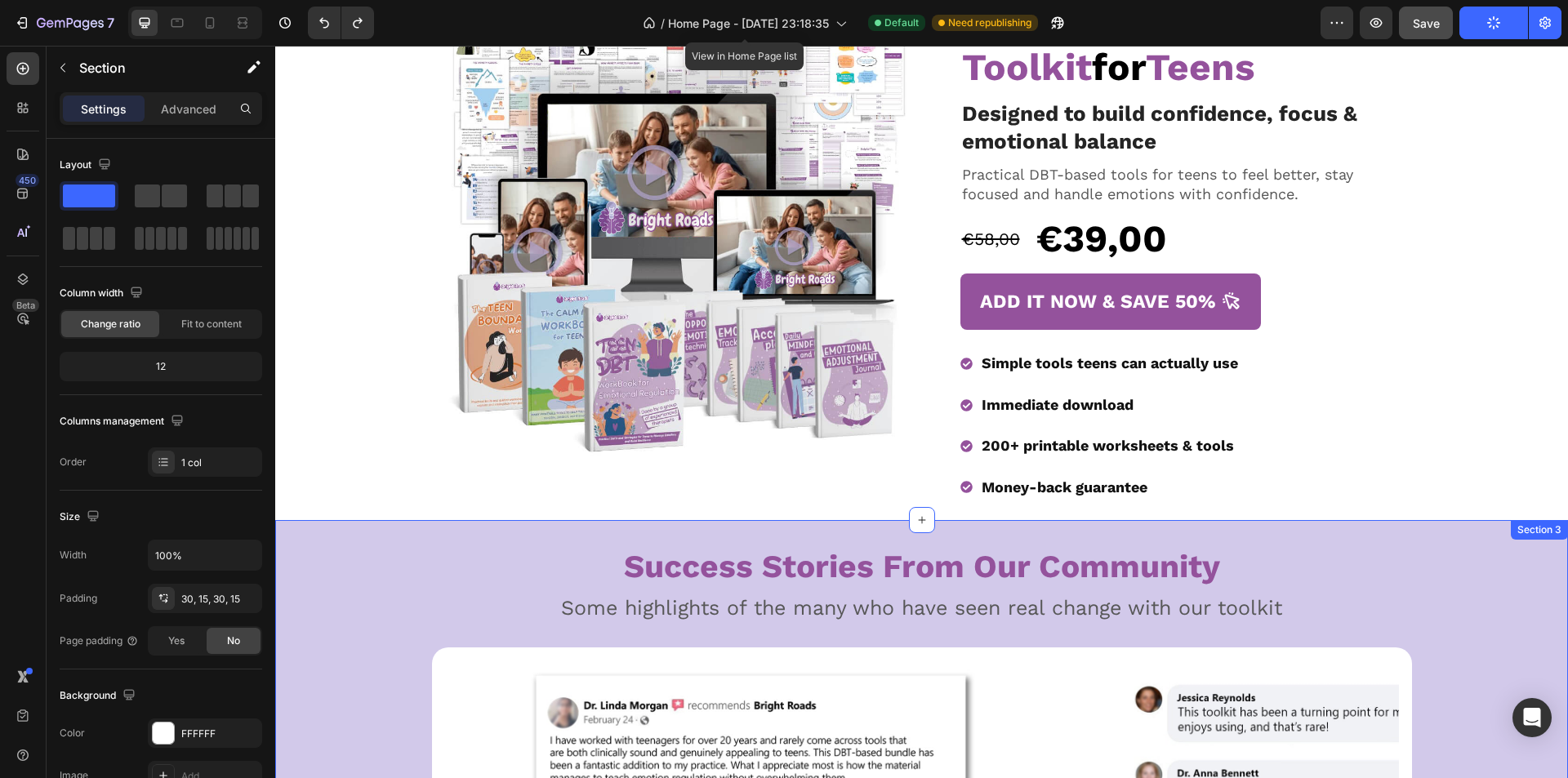
scroll to position [0, 0]
